Goal: Information Seeking & Learning: Learn about a topic

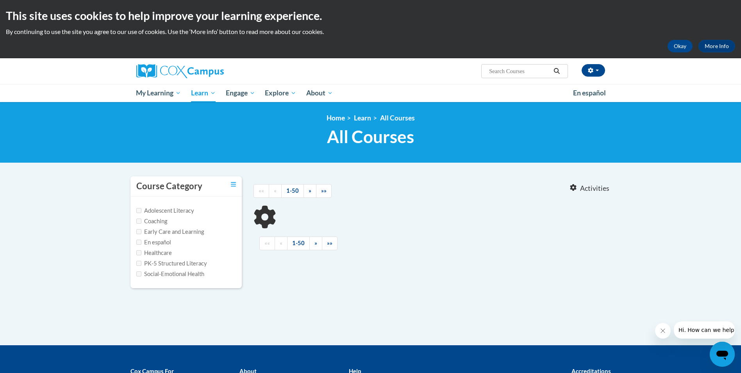
type input "the power of language"
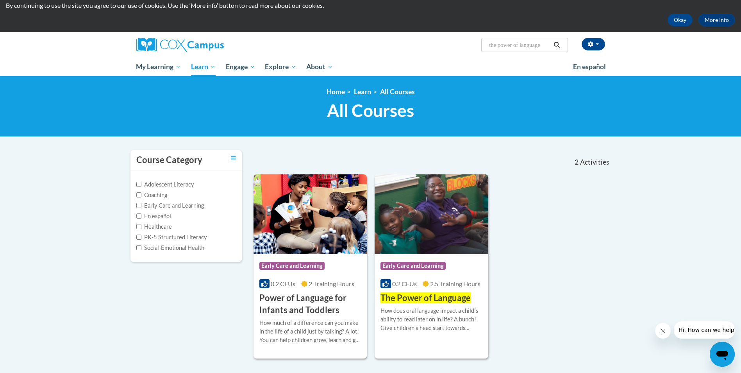
scroll to position [39, 0]
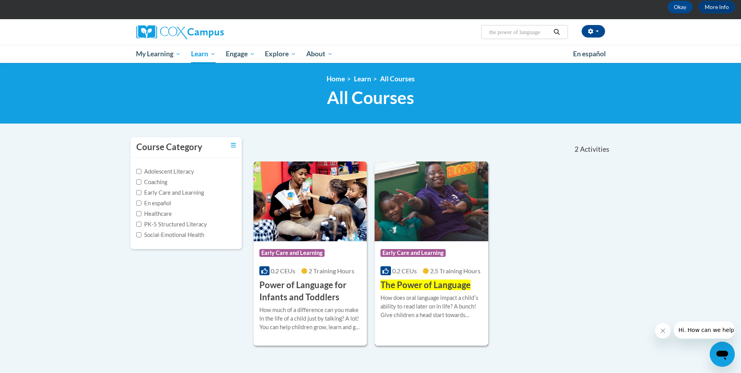
click at [416, 294] on div "How does oral language impact a childʹs ability to read later on in life? A bun…" at bounding box center [431, 306] width 102 height 26
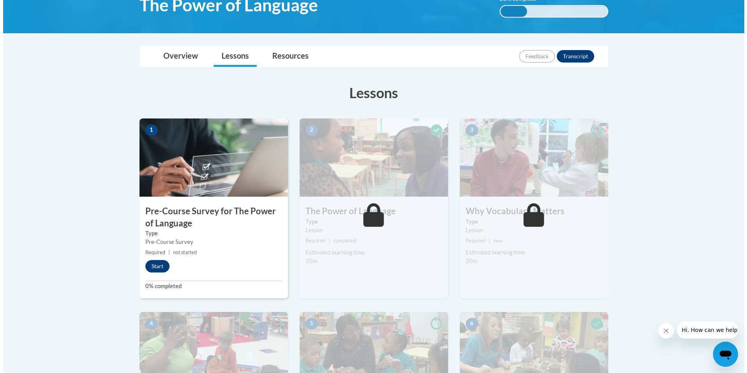
scroll to position [156, 0]
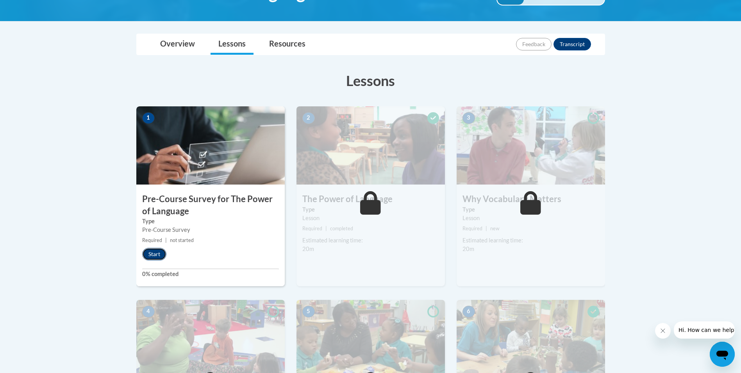
click at [161, 255] on button "Start" at bounding box center [154, 254] width 24 height 12
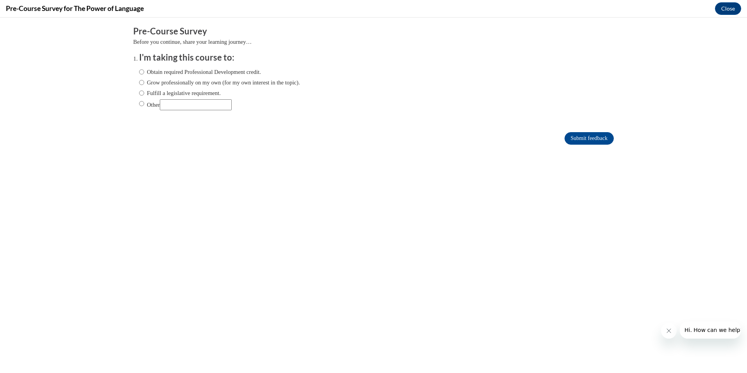
scroll to position [0, 0]
click at [147, 80] on label "Grow professionally on my own (for my own interest in the topic)." at bounding box center [219, 82] width 161 height 9
click at [144, 80] on input "Grow professionally on my own (for my own interest in the topic)." at bounding box center [141, 82] width 5 height 9
radio input "true"
click at [581, 139] on input "Submit feedback" at bounding box center [588, 138] width 49 height 12
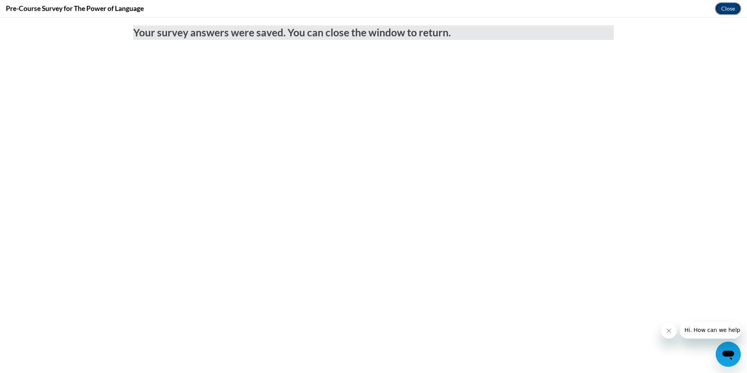
click at [725, 11] on button "Close" at bounding box center [728, 8] width 26 height 12
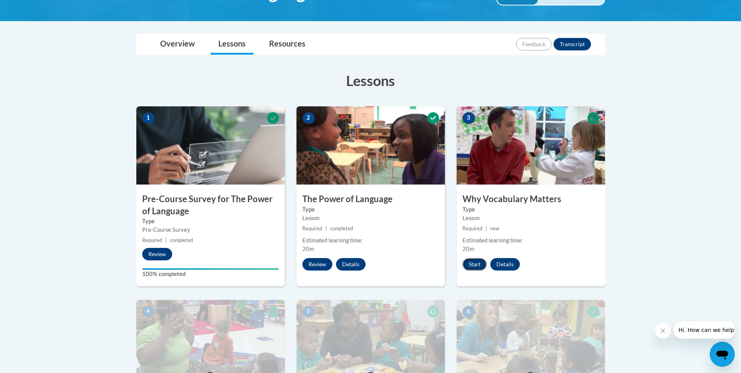
click at [477, 259] on button "Start" at bounding box center [474, 264] width 24 height 12
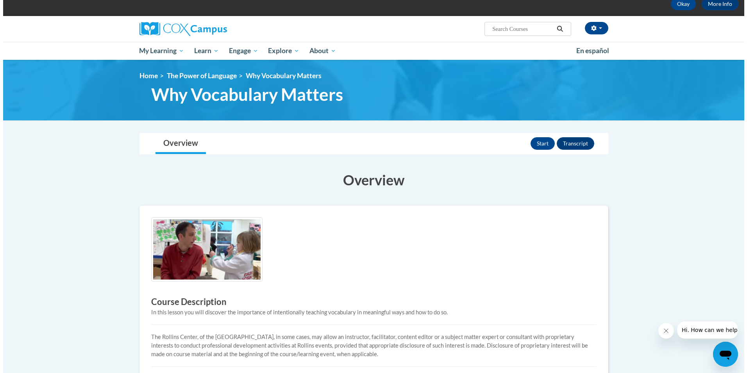
scroll to position [39, 0]
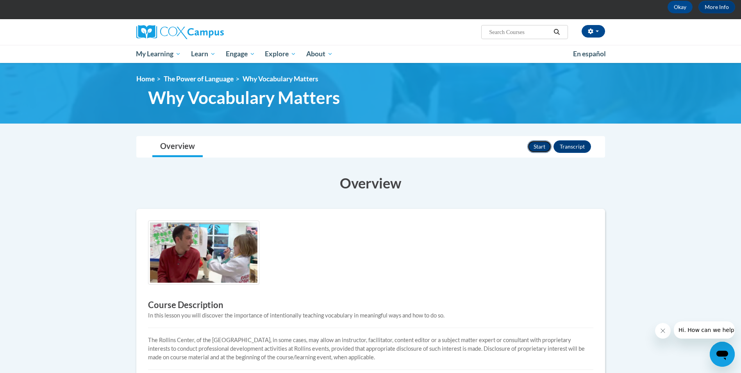
click at [541, 145] on button "Start" at bounding box center [539, 146] width 24 height 12
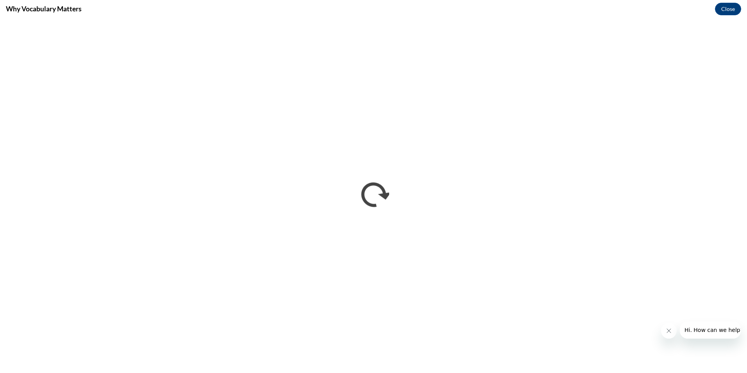
scroll to position [0, 0]
